Goal: Information Seeking & Learning: Find contact information

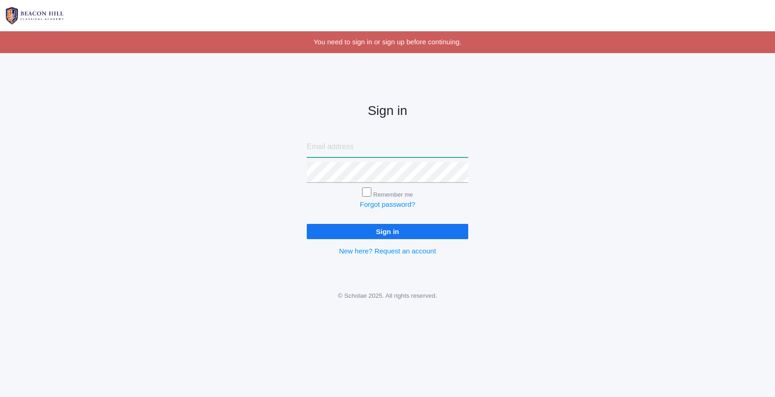
click at [349, 146] on input "email" at bounding box center [388, 147] width 162 height 21
type input "[EMAIL_ADDRESS][DOMAIN_NAME]"
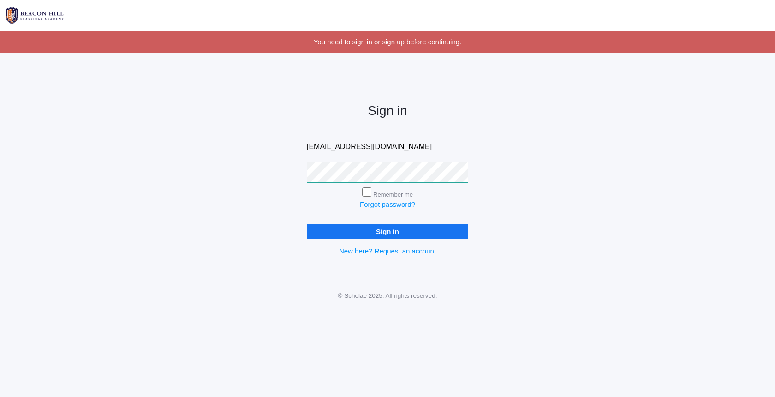
click at [388, 229] on input "Sign in" at bounding box center [388, 231] width 162 height 15
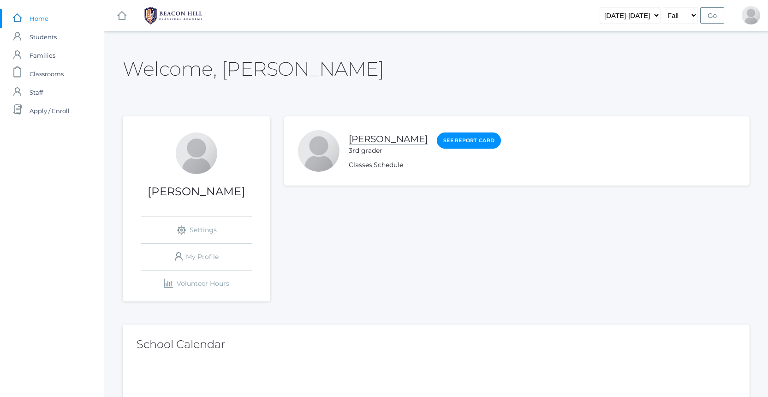
click at [392, 142] on link "Francisco Lopez" at bounding box center [388, 139] width 79 height 12
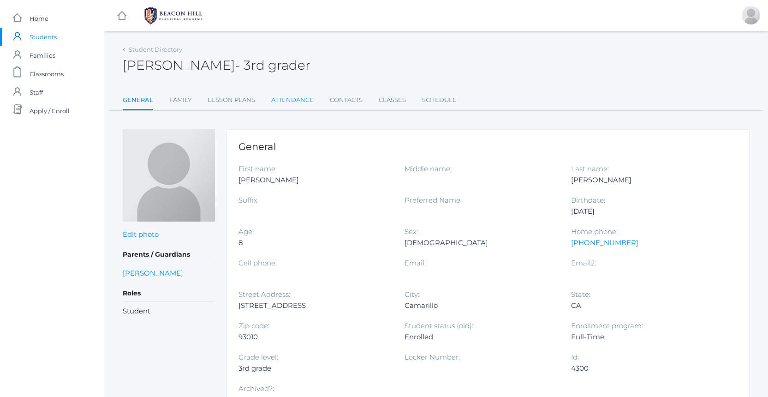
click at [280, 107] on link "Attendance" at bounding box center [292, 100] width 42 height 18
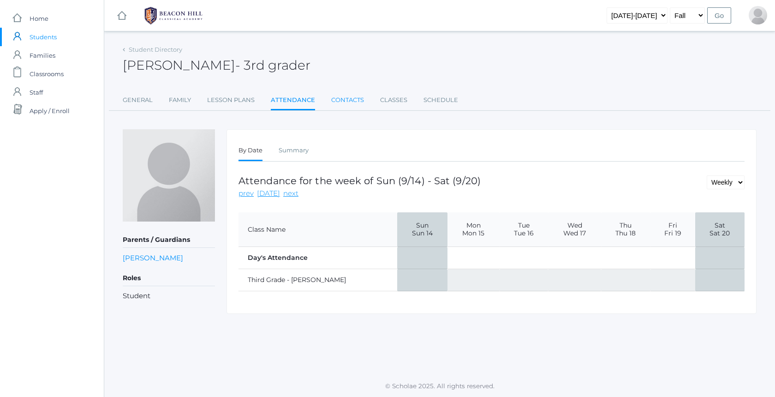
click at [346, 99] on link "Contacts" at bounding box center [347, 100] width 33 height 18
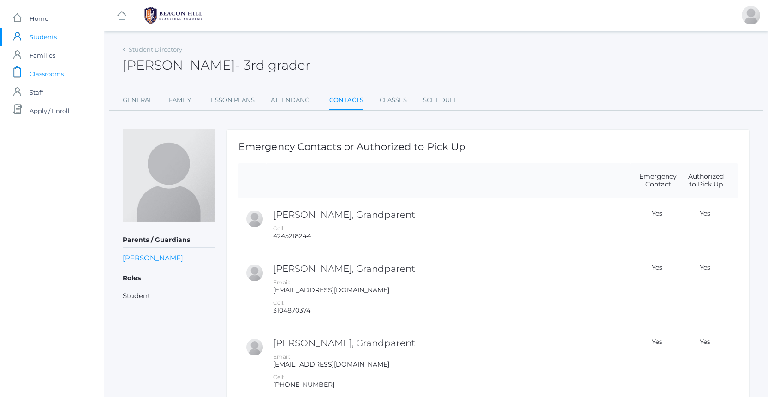
click at [46, 67] on span "Classrooms" at bounding box center [47, 74] width 34 height 18
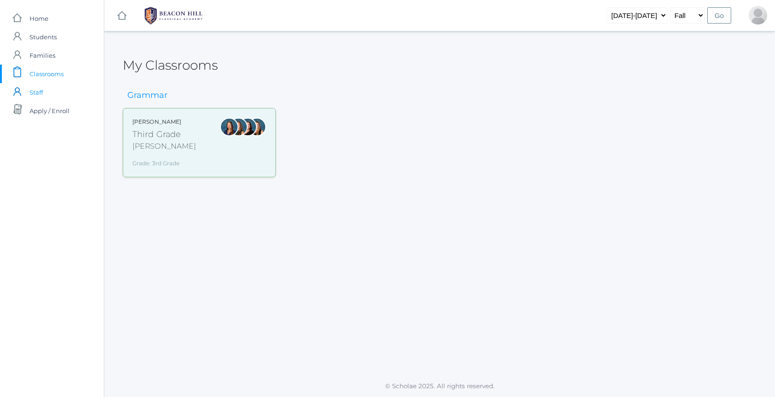
click at [37, 90] on span "Staff" at bounding box center [36, 92] width 13 height 18
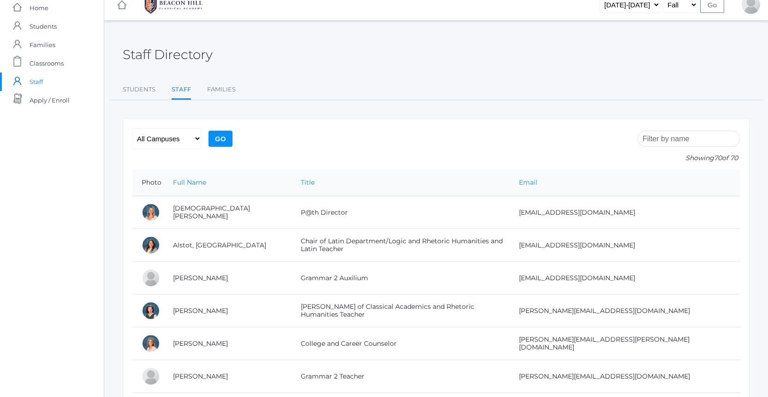
scroll to position [27, 0]
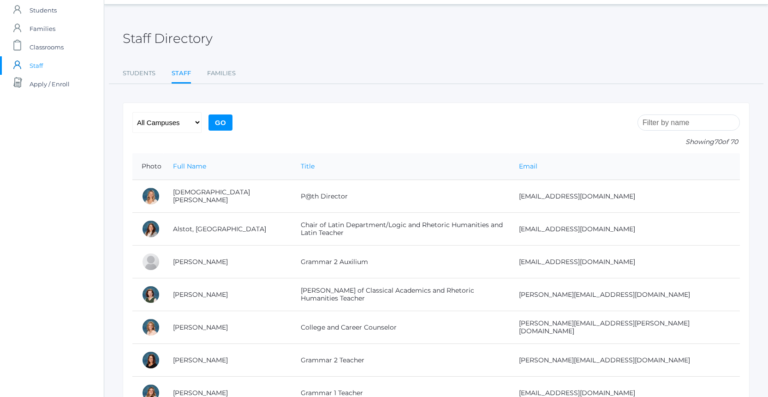
click at [666, 120] on input "search" at bounding box center [689, 122] width 102 height 16
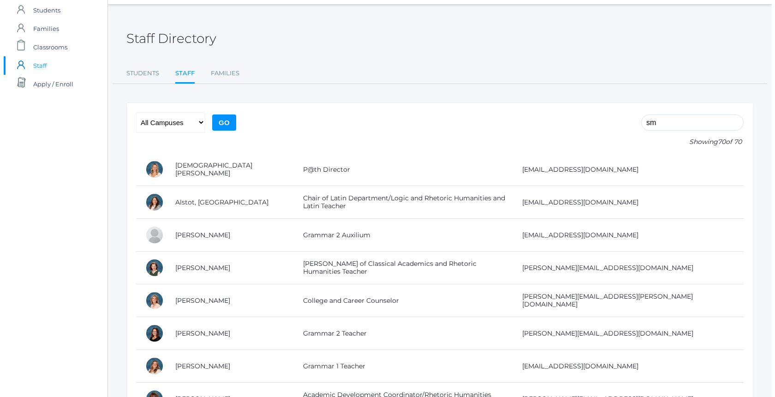
scroll to position [0, 0]
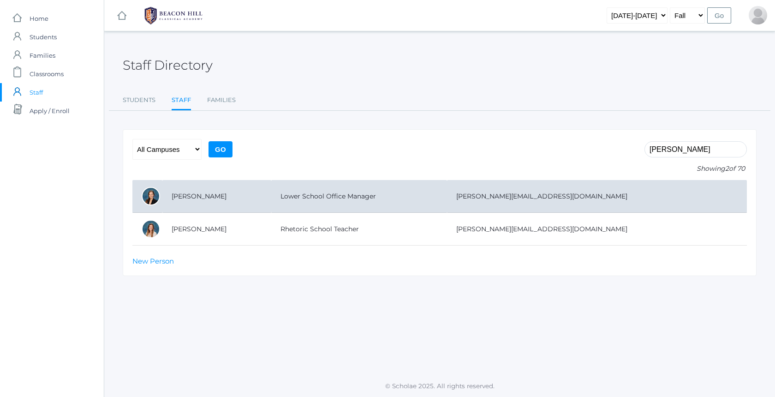
type input "smith"
drag, startPoint x: 522, startPoint y: 196, endPoint x: 615, endPoint y: 198, distance: 92.3
click at [615, 198] on td "allison@beaconhillclassical.org" at bounding box center [597, 196] width 300 height 33
click at [616, 201] on td "allison@beaconhillclassical.org" at bounding box center [597, 196] width 300 height 33
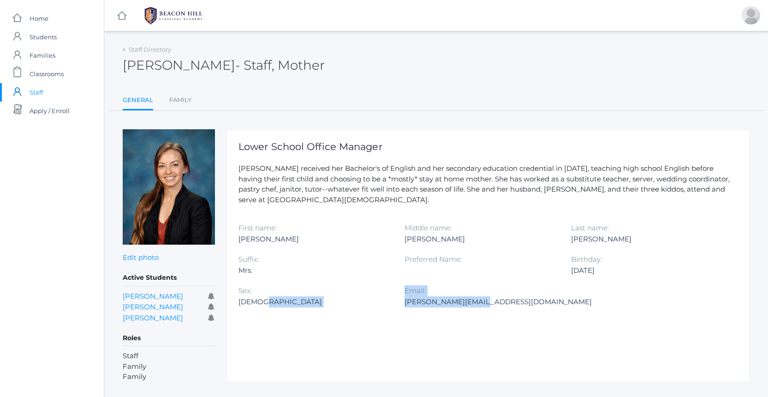
drag, startPoint x: 404, startPoint y: 300, endPoint x: 473, endPoint y: 297, distance: 68.9
click at [473, 297] on div "First name: [PERSON_NAME] Middle name: [PERSON_NAME] Last name: [PERSON_NAME] S…" at bounding box center [488, 269] width 499 height 94
click at [473, 297] on div "[PERSON_NAME][EMAIL_ADDRESS][DOMAIN_NAME]" at bounding box center [498, 301] width 187 height 11
drag, startPoint x: 512, startPoint y: 300, endPoint x: 404, endPoint y: 302, distance: 108.0
click at [404, 302] on div "First name: Allison Middle name: Marie Last name: Smith Suffix: Mrs. Preferred …" at bounding box center [488, 269] width 499 height 94
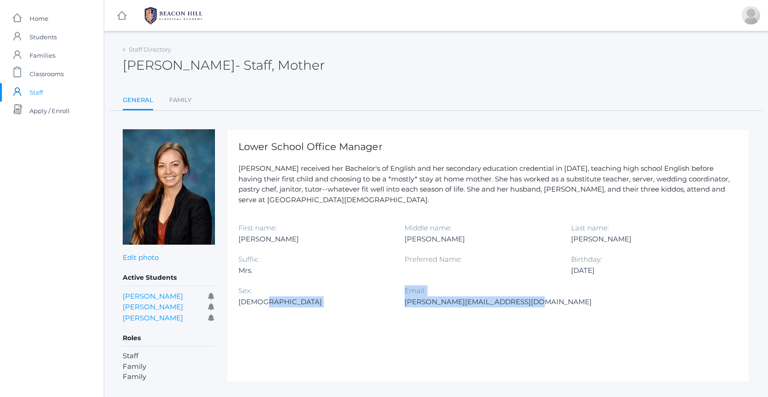
click at [423, 302] on div "[PERSON_NAME][EMAIL_ADDRESS][DOMAIN_NAME]" at bounding box center [498, 301] width 187 height 11
drag, startPoint x: 405, startPoint y: 300, endPoint x: 517, endPoint y: 300, distance: 111.7
click at [517, 300] on div "[PERSON_NAME][EMAIL_ADDRESS][DOMAIN_NAME]" at bounding box center [498, 301] width 187 height 11
copy div "[PERSON_NAME][EMAIL_ADDRESS][DOMAIN_NAME]"
click at [41, 91] on span "Staff" at bounding box center [36, 92] width 13 height 18
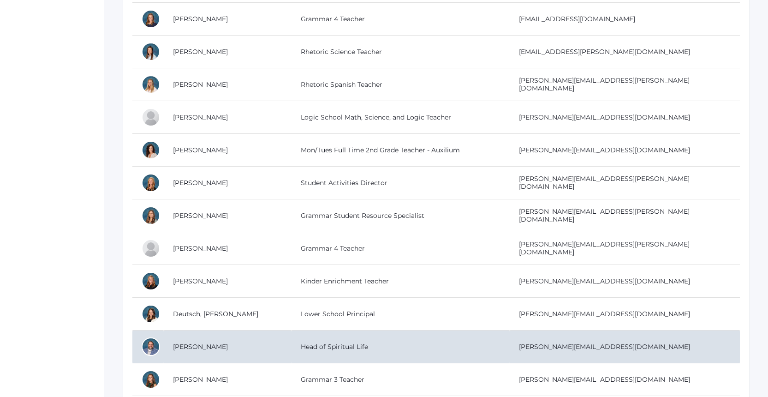
scroll to position [837, 0]
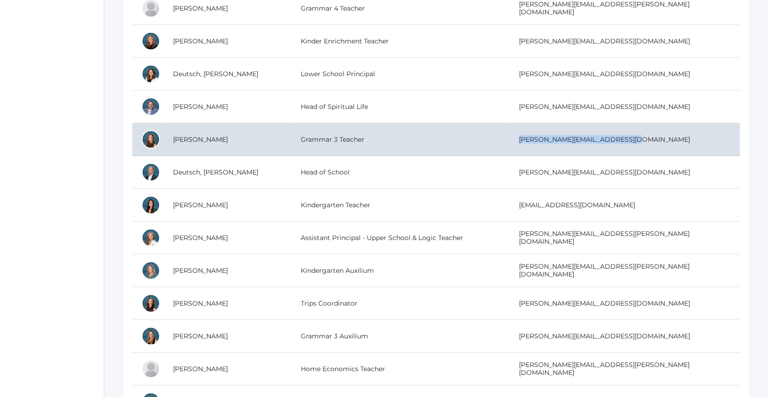
drag, startPoint x: 575, startPoint y: 139, endPoint x: 671, endPoint y: 144, distance: 95.6
click at [671, 144] on td "[PERSON_NAME][EMAIL_ADDRESS][DOMAIN_NAME]" at bounding box center [625, 139] width 230 height 33
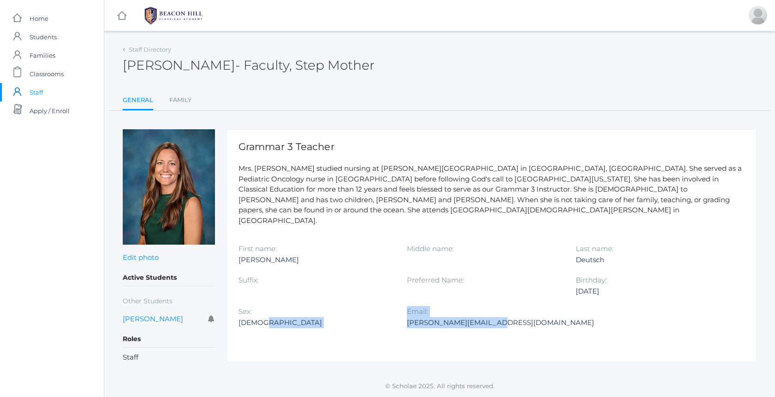
drag, startPoint x: 405, startPoint y: 301, endPoint x: 490, endPoint y: 302, distance: 84.4
click at [490, 302] on div "First name: [PERSON_NAME] Middle name: Last name: [PERSON_NAME] Suffix: Preferr…" at bounding box center [492, 290] width 506 height 94
drag, startPoint x: 490, startPoint y: 302, endPoint x: 430, endPoint y: 304, distance: 60.0
click at [490, 317] on div "[PERSON_NAME][EMAIL_ADDRESS][DOMAIN_NAME]" at bounding box center [500, 322] width 187 height 11
drag, startPoint x: 407, startPoint y: 300, endPoint x: 528, endPoint y: 300, distance: 120.9
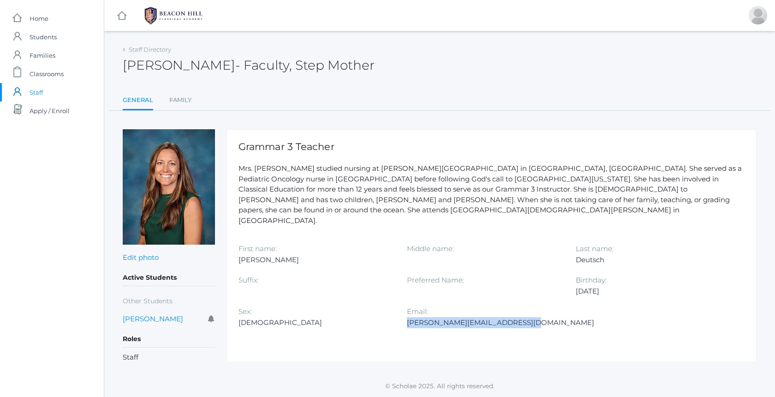
click at [528, 317] on div "[PERSON_NAME][EMAIL_ADDRESS][DOMAIN_NAME]" at bounding box center [500, 322] width 187 height 11
copy div "[PERSON_NAME][EMAIL_ADDRESS][DOMAIN_NAME]"
click at [34, 96] on span "Staff" at bounding box center [36, 92] width 13 height 18
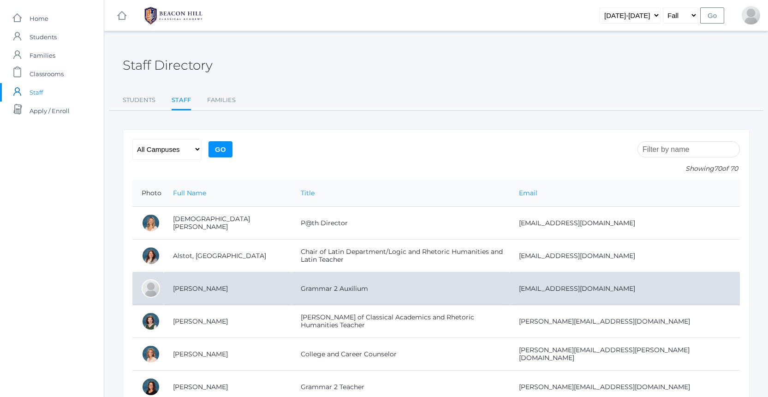
scroll to position [20, 0]
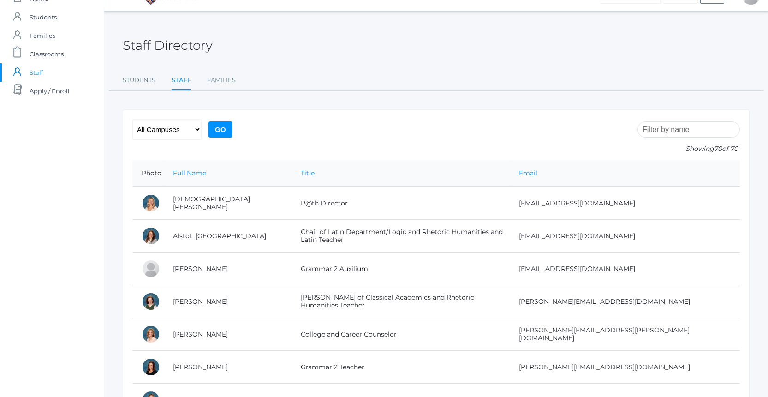
click at [662, 126] on input "search" at bounding box center [689, 129] width 102 height 16
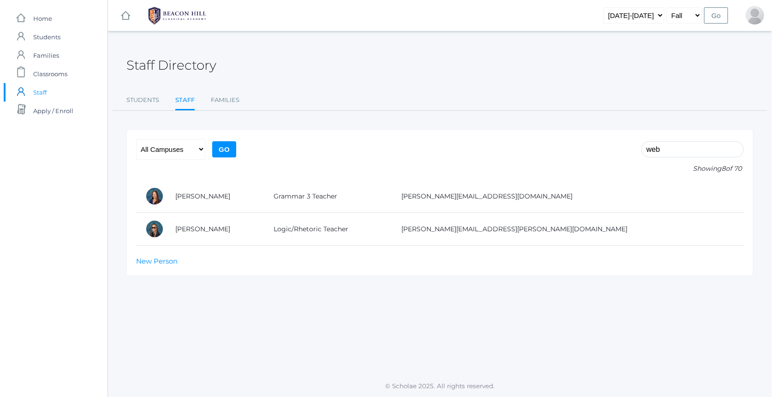
scroll to position [0, 0]
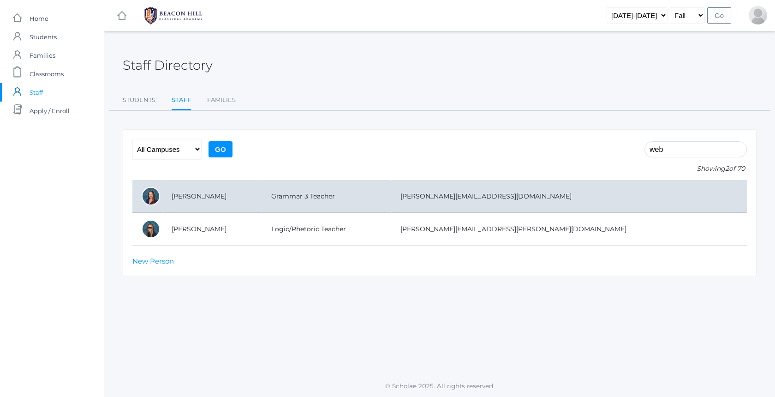
type input "web"
drag, startPoint x: 476, startPoint y: 197, endPoint x: 563, endPoint y: 198, distance: 87.7
click at [563, 198] on td "lori@beaconhillclassical.org" at bounding box center [569, 196] width 356 height 33
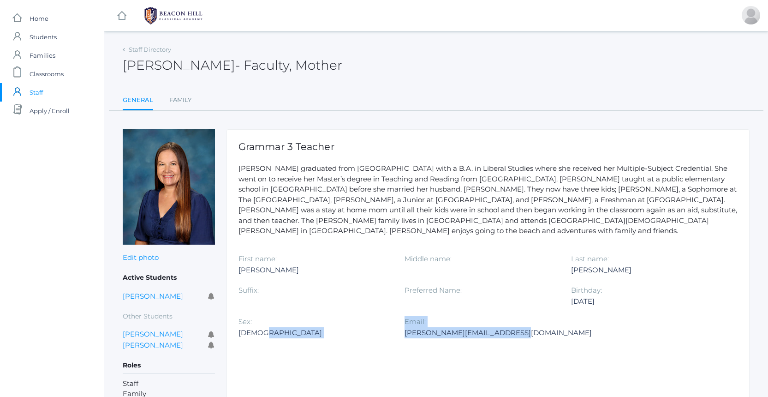
drag, startPoint x: 404, startPoint y: 320, endPoint x: 504, endPoint y: 325, distance: 100.7
click at [504, 325] on div "First name: [PERSON_NAME] Middle name: Last name: [PERSON_NAME] Suffix: Preferr…" at bounding box center [488, 300] width 499 height 94
drag, startPoint x: 504, startPoint y: 325, endPoint x: 463, endPoint y: 322, distance: 41.2
click at [503, 327] on div "[PERSON_NAME][EMAIL_ADDRESS][DOMAIN_NAME]" at bounding box center [498, 332] width 187 height 11
drag, startPoint x: 404, startPoint y: 321, endPoint x: 429, endPoint y: 324, distance: 25.1
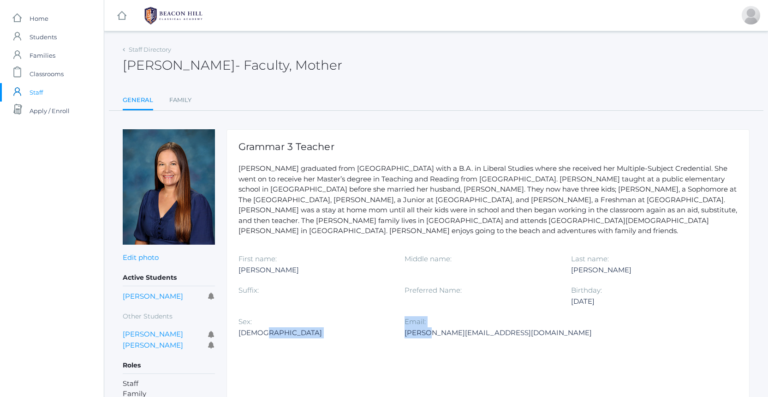
click at [429, 324] on div "First name: [PERSON_NAME] Middle name: Last name: [PERSON_NAME] Suffix: Preferr…" at bounding box center [488, 300] width 499 height 94
drag, startPoint x: 448, startPoint y: 324, endPoint x: 490, endPoint y: 321, distance: 41.7
click at [450, 327] on div "[PERSON_NAME][EMAIL_ADDRESS][DOMAIN_NAME]" at bounding box center [498, 332] width 187 height 11
click at [507, 327] on div "[PERSON_NAME][EMAIL_ADDRESS][DOMAIN_NAME]" at bounding box center [498, 332] width 187 height 11
drag, startPoint x: 503, startPoint y: 320, endPoint x: 405, endPoint y: 319, distance: 97.4
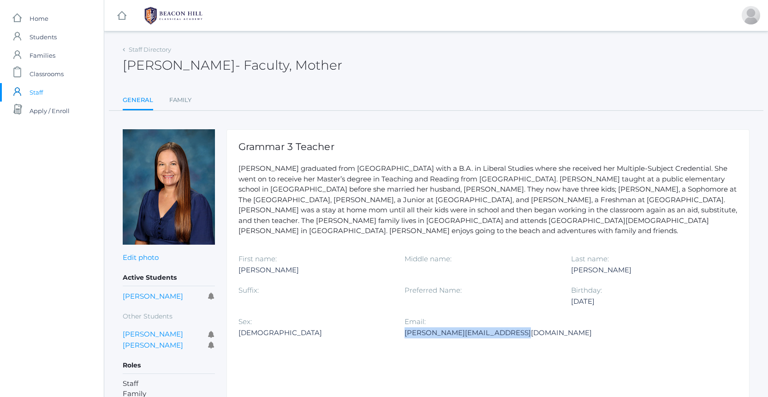
click at [405, 327] on div "[PERSON_NAME][EMAIL_ADDRESS][DOMAIN_NAME]" at bounding box center [498, 332] width 187 height 11
copy div "[PERSON_NAME][EMAIL_ADDRESS][DOMAIN_NAME]"
click at [55, 14] on link "icons/ui/navigation/home Created with Sketch. Home" at bounding box center [52, 18] width 104 height 18
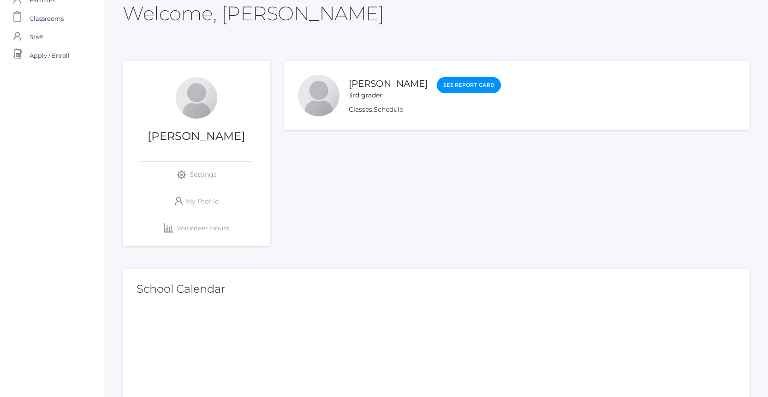
scroll to position [40, 0]
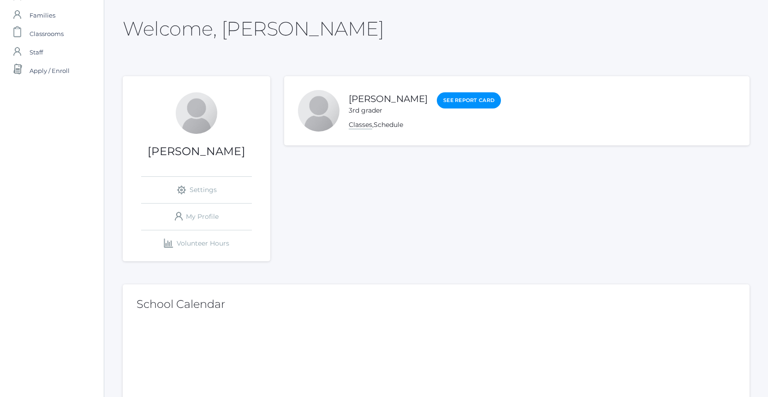
click at [359, 126] on link "Classes" at bounding box center [361, 124] width 24 height 9
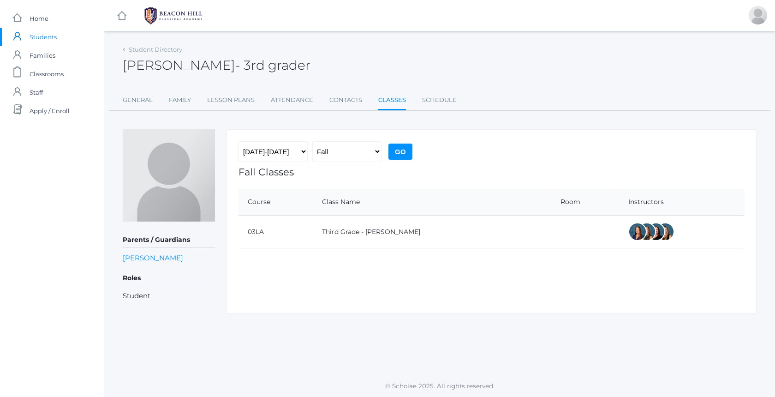
click at [138, 109] on li "General" at bounding box center [138, 101] width 30 height 20
click at [139, 106] on link "General" at bounding box center [138, 100] width 30 height 18
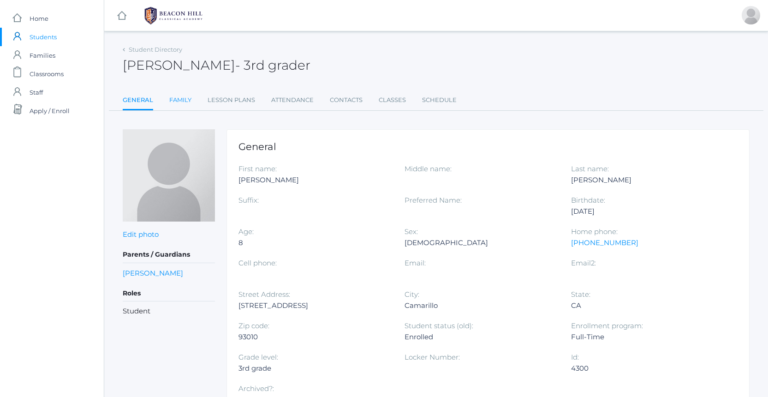
click at [184, 98] on link "Family" at bounding box center [180, 100] width 22 height 18
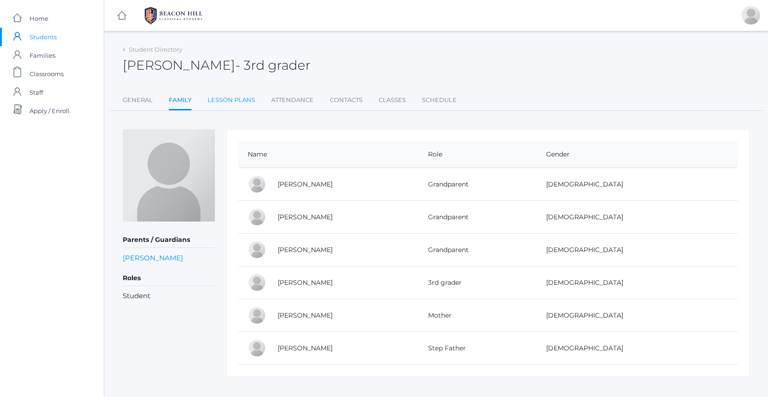
click at [239, 107] on link "Lesson Plans" at bounding box center [232, 100] width 48 height 18
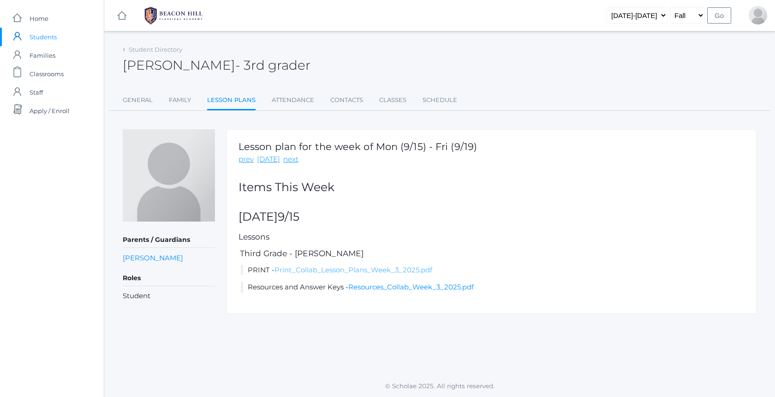
click at [386, 269] on link "Print_Collab_Lesson_Plans_Week_3_2025.pdf" at bounding box center [354, 269] width 158 height 9
click at [439, 100] on link "Schedule" at bounding box center [440, 100] width 35 height 18
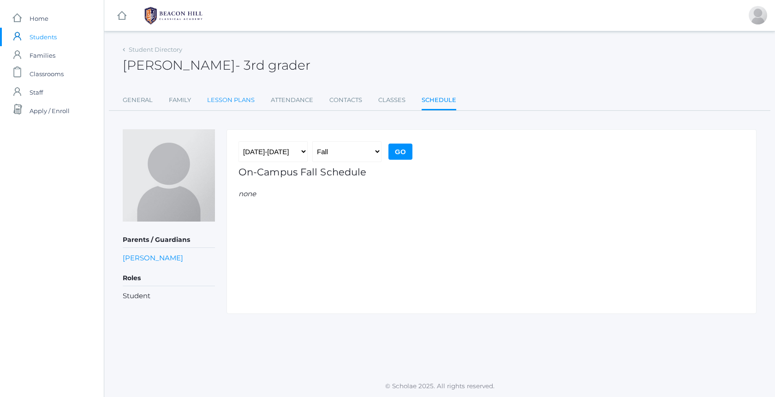
click at [233, 103] on link "Lesson Plans" at bounding box center [231, 100] width 48 height 18
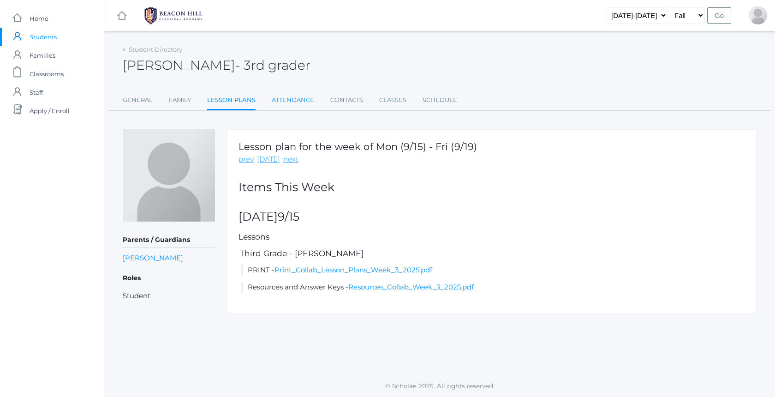
click at [302, 100] on link "Attendance" at bounding box center [293, 100] width 42 height 18
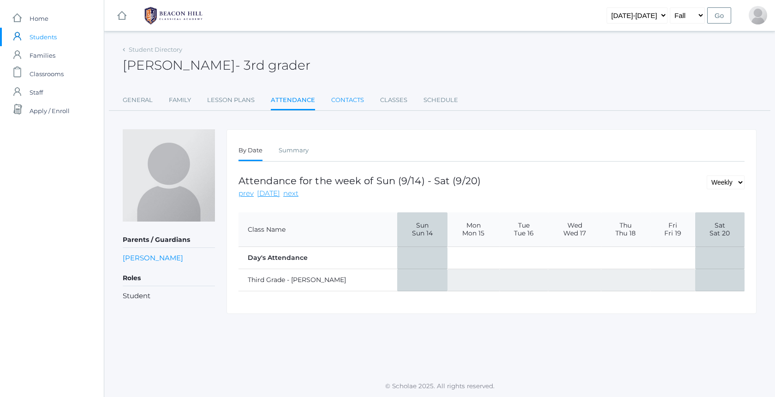
click at [347, 96] on link "Contacts" at bounding box center [347, 100] width 33 height 18
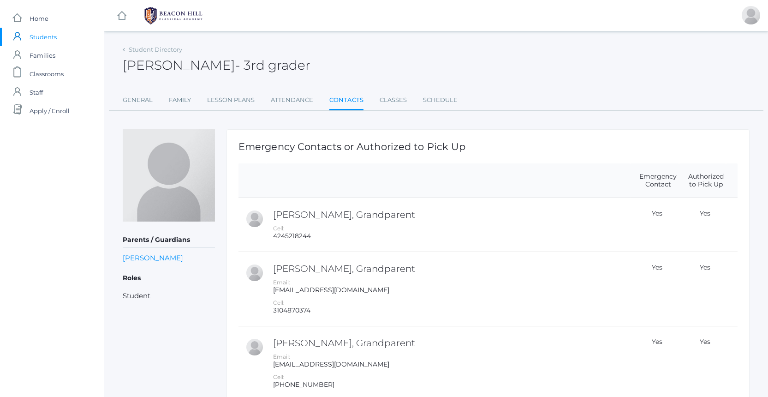
click at [411, 101] on ul "General Family Lesson Plans Attendance Contacts Classes Schedule" at bounding box center [436, 101] width 627 height 20
click at [386, 102] on link "Classes" at bounding box center [393, 100] width 27 height 18
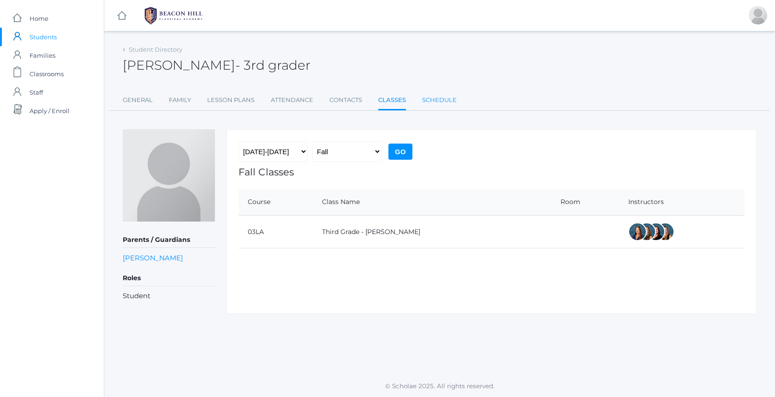
click at [442, 101] on link "Schedule" at bounding box center [439, 100] width 35 height 18
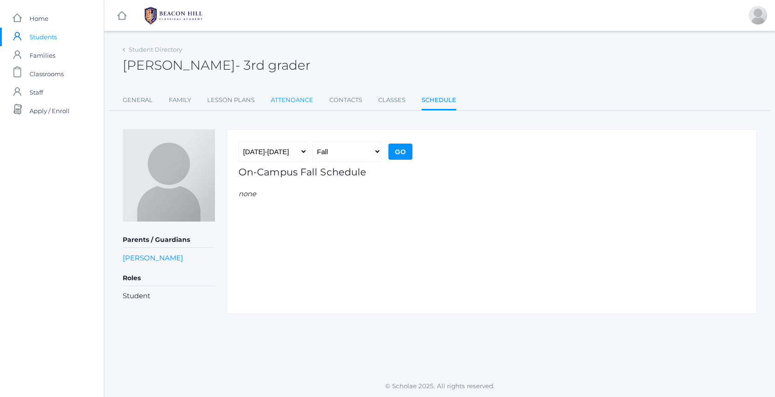
click at [281, 104] on link "Attendance" at bounding box center [292, 100] width 42 height 18
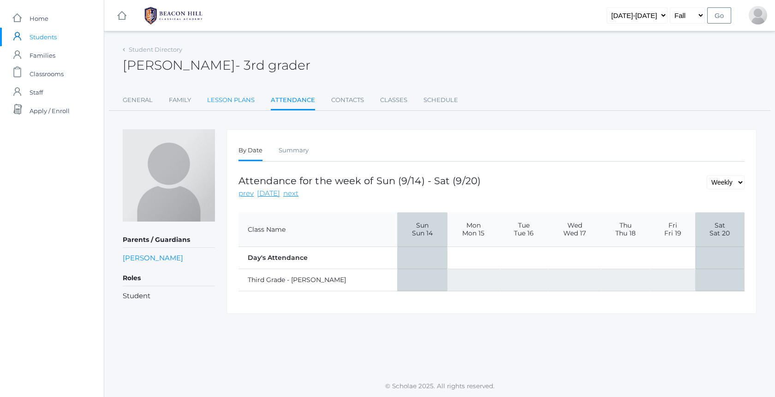
click at [232, 103] on link "Lesson Plans" at bounding box center [231, 100] width 48 height 18
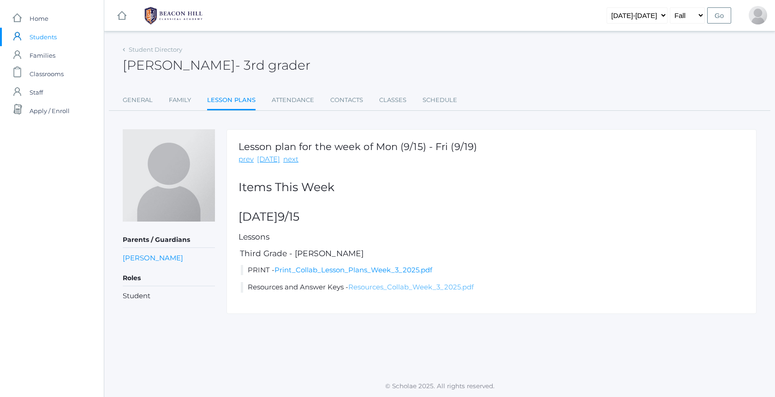
click at [407, 284] on link "Resources_Collab_Week_3_2025.pdf" at bounding box center [411, 286] width 126 height 9
click at [40, 23] on span "Home" at bounding box center [39, 18] width 19 height 18
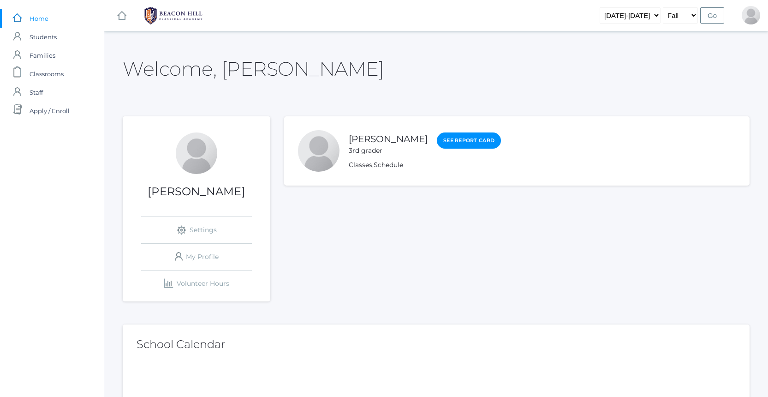
scroll to position [102, 0]
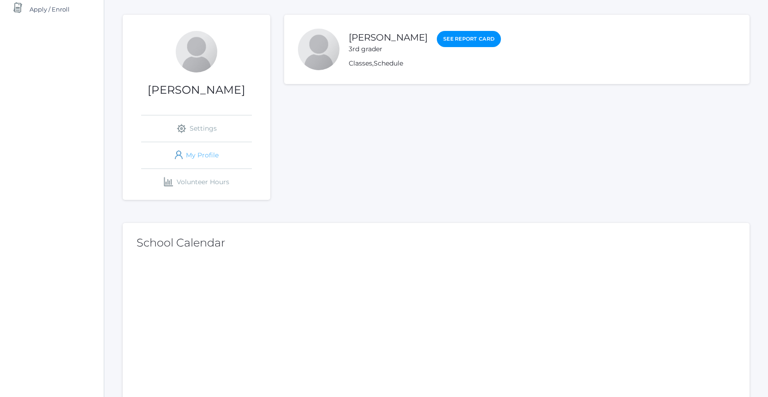
click at [208, 163] on link "icons/user/plain Created with Sketch. My Profile" at bounding box center [196, 155] width 111 height 26
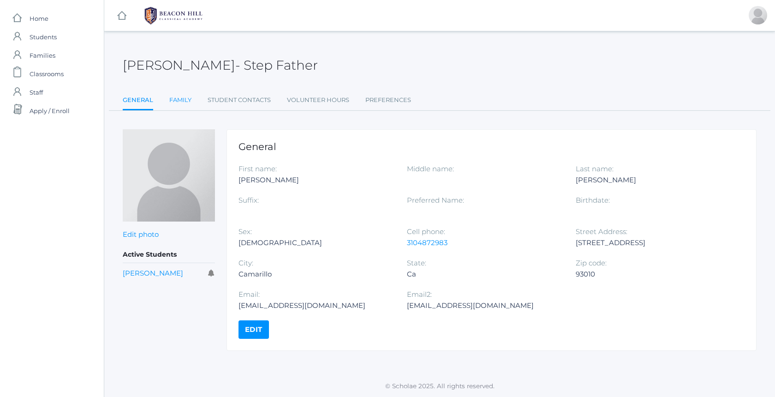
click at [182, 98] on link "Family" at bounding box center [180, 100] width 22 height 18
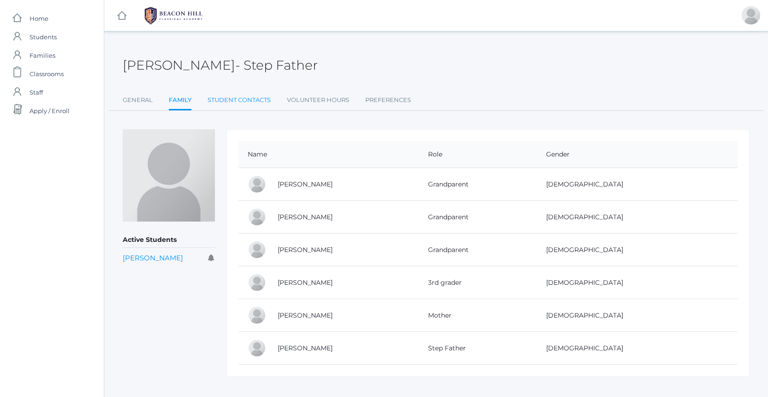
click at [235, 96] on link "Student Contacts" at bounding box center [239, 100] width 63 height 18
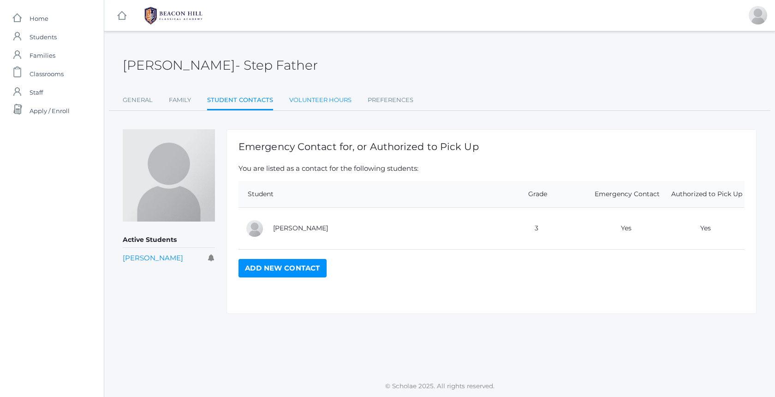
click at [313, 100] on link "Volunteer Hours" at bounding box center [320, 100] width 62 height 18
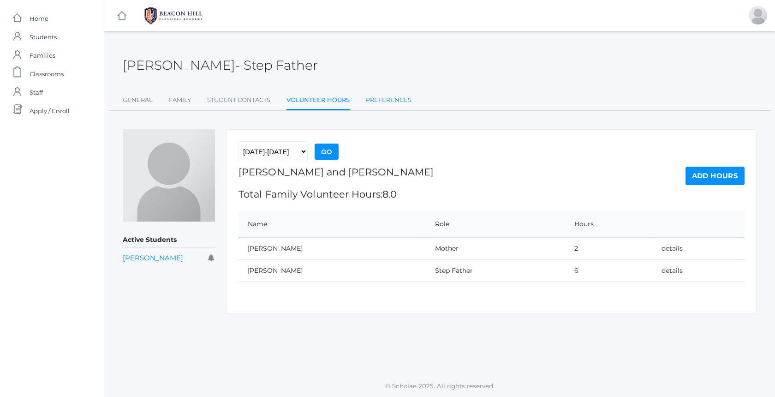
click at [377, 102] on link "Preferences" at bounding box center [389, 100] width 46 height 18
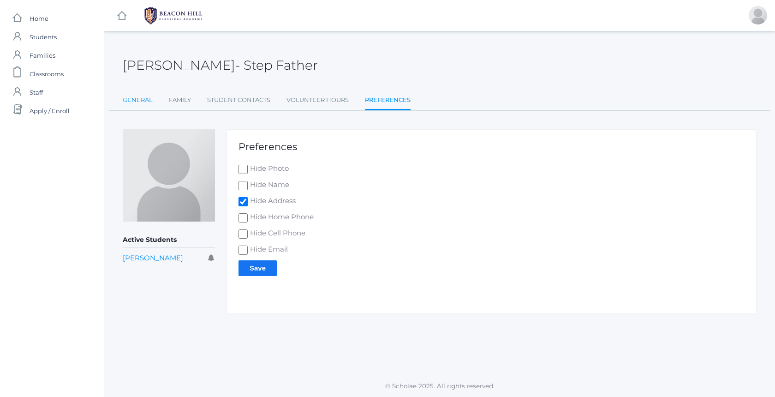
click at [143, 99] on link "General" at bounding box center [138, 100] width 30 height 18
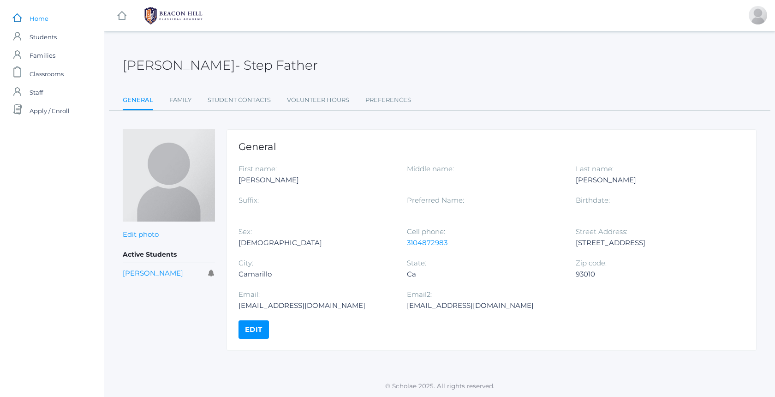
click at [41, 25] on span "Home" at bounding box center [39, 18] width 19 height 18
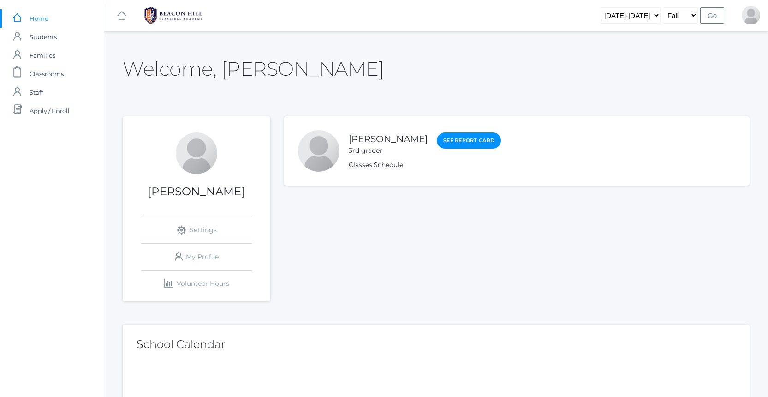
click at [125, 20] on link "icons/ui/navigation/home Created with Sketch." at bounding box center [121, 15] width 9 height 31
